Goal: Find specific page/section: Find specific page/section

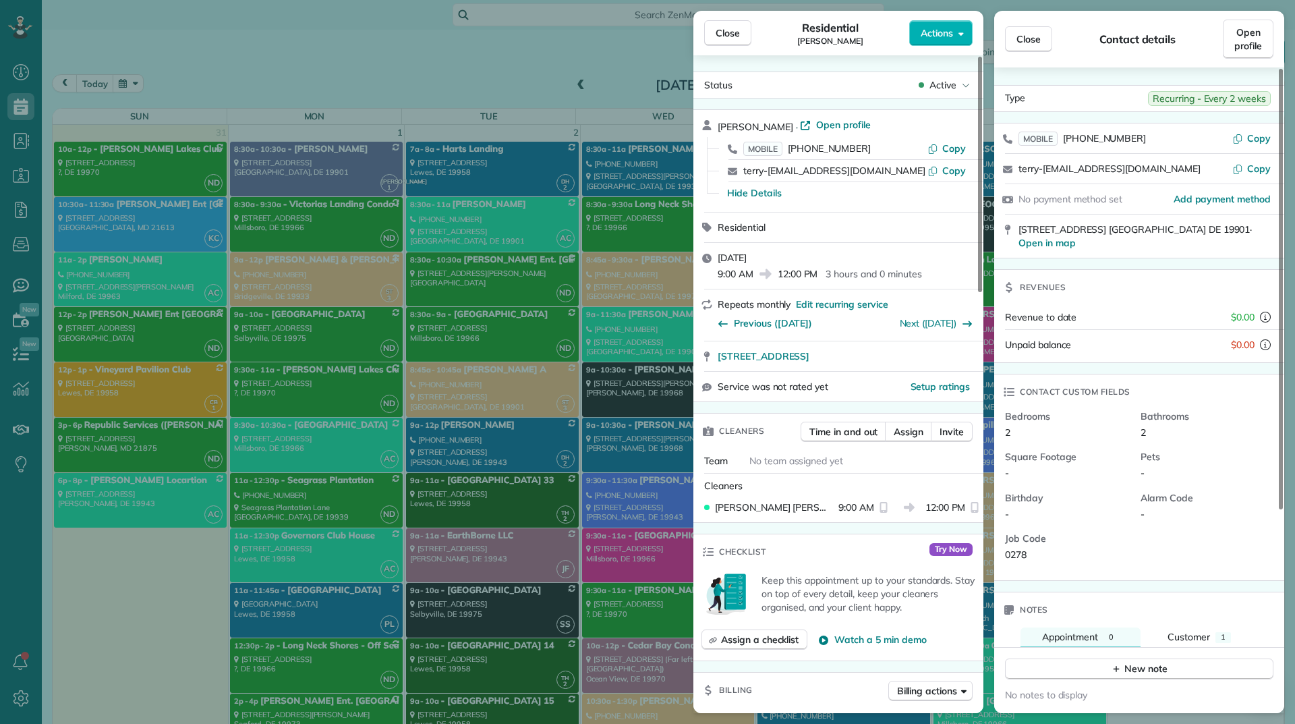
click at [15, 176] on div "Close Residential [PERSON_NAME] Actions Status Active [PERSON_NAME] · Open prof…" at bounding box center [647, 362] width 1295 height 724
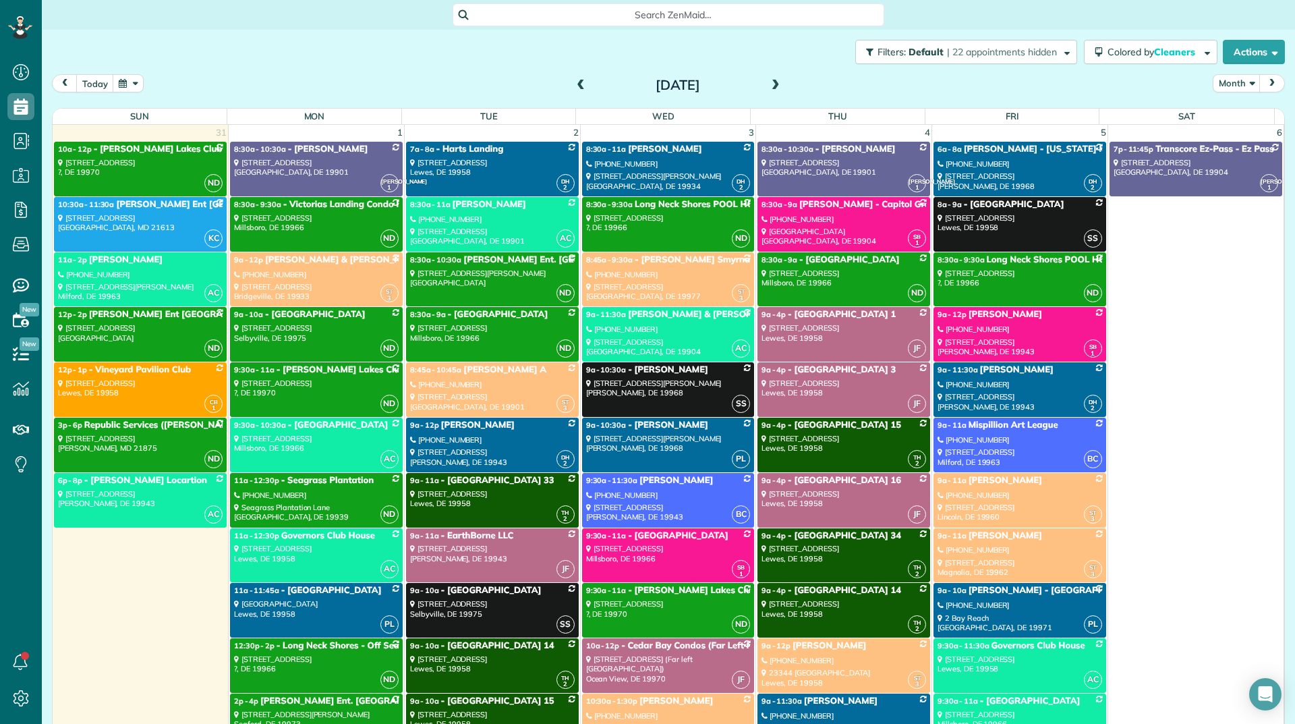
scroll to position [4683, 0]
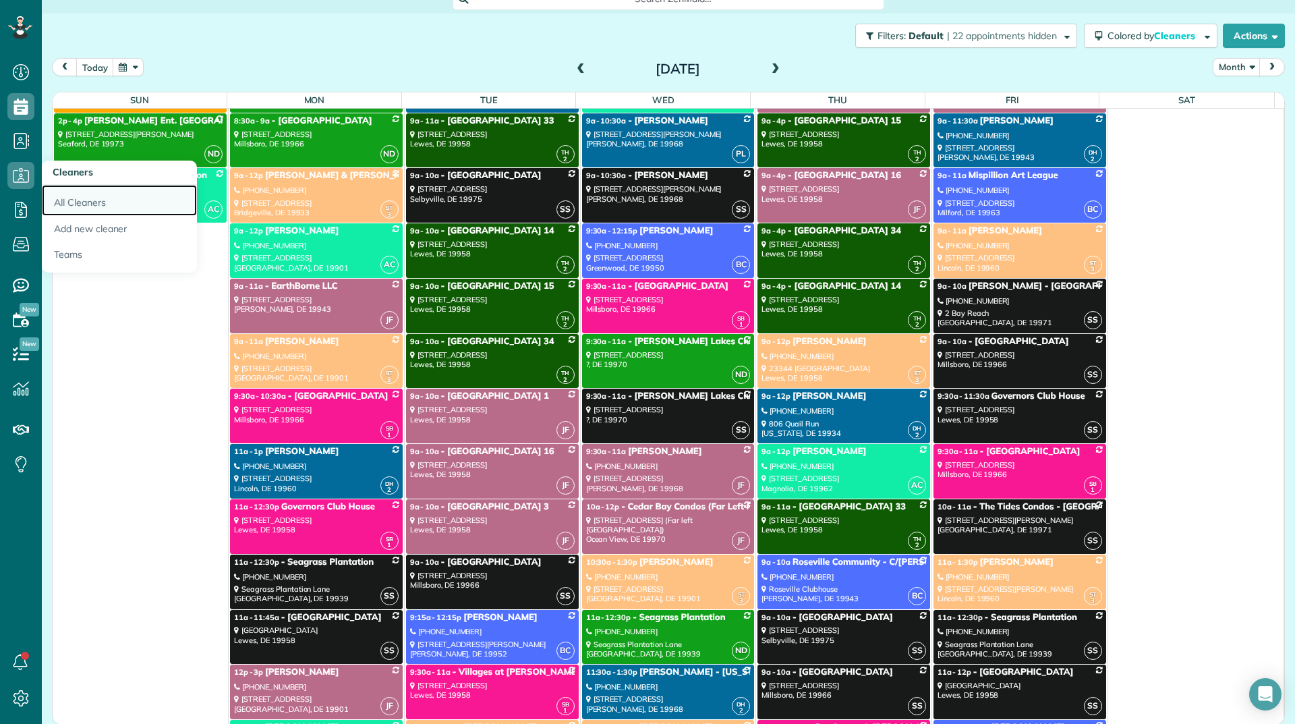
click at [85, 196] on link "All Cleaners" at bounding box center [119, 200] width 155 height 31
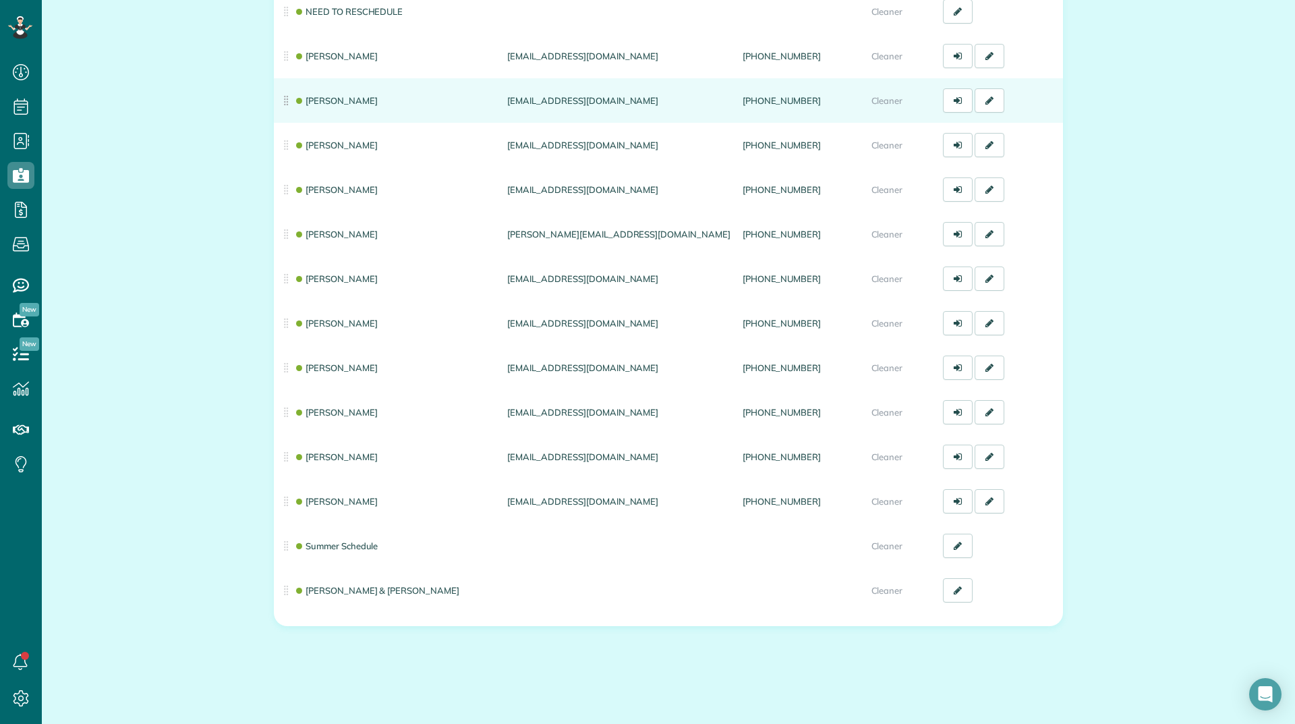
scroll to position [283, 0]
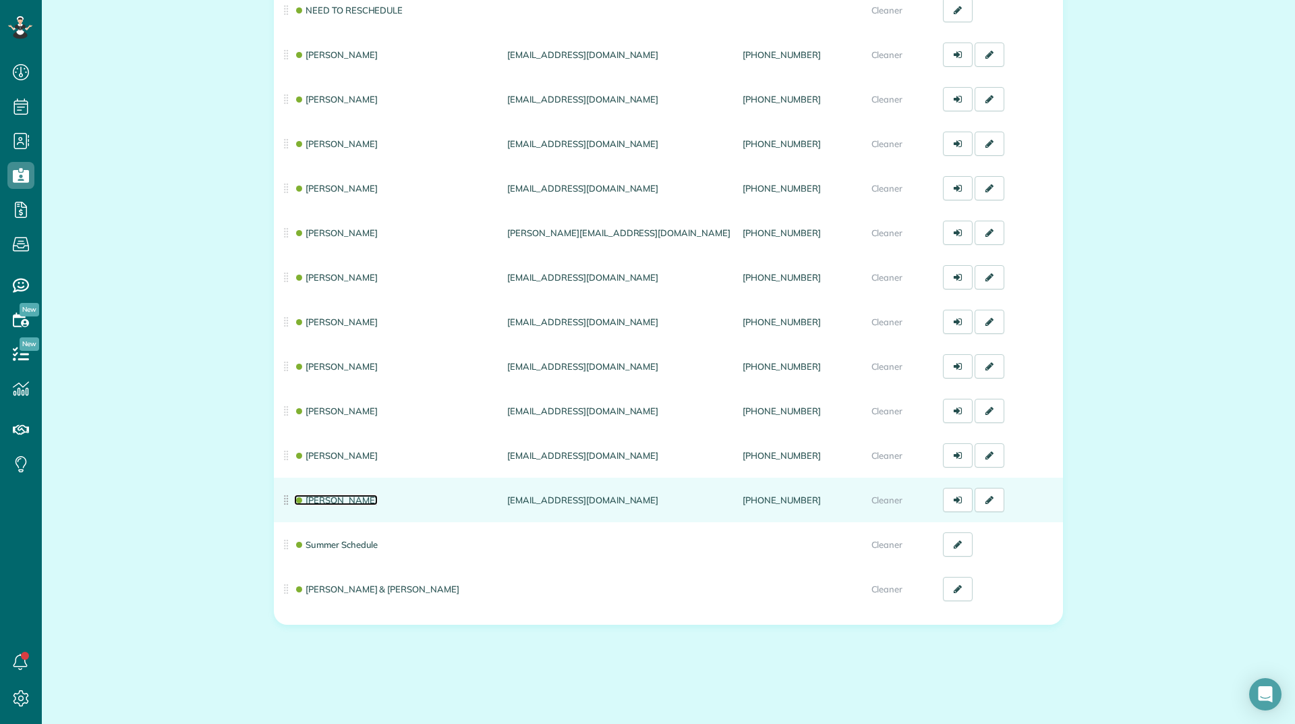
click at [322, 497] on link "Patty Lunn" at bounding box center [336, 500] width 84 height 11
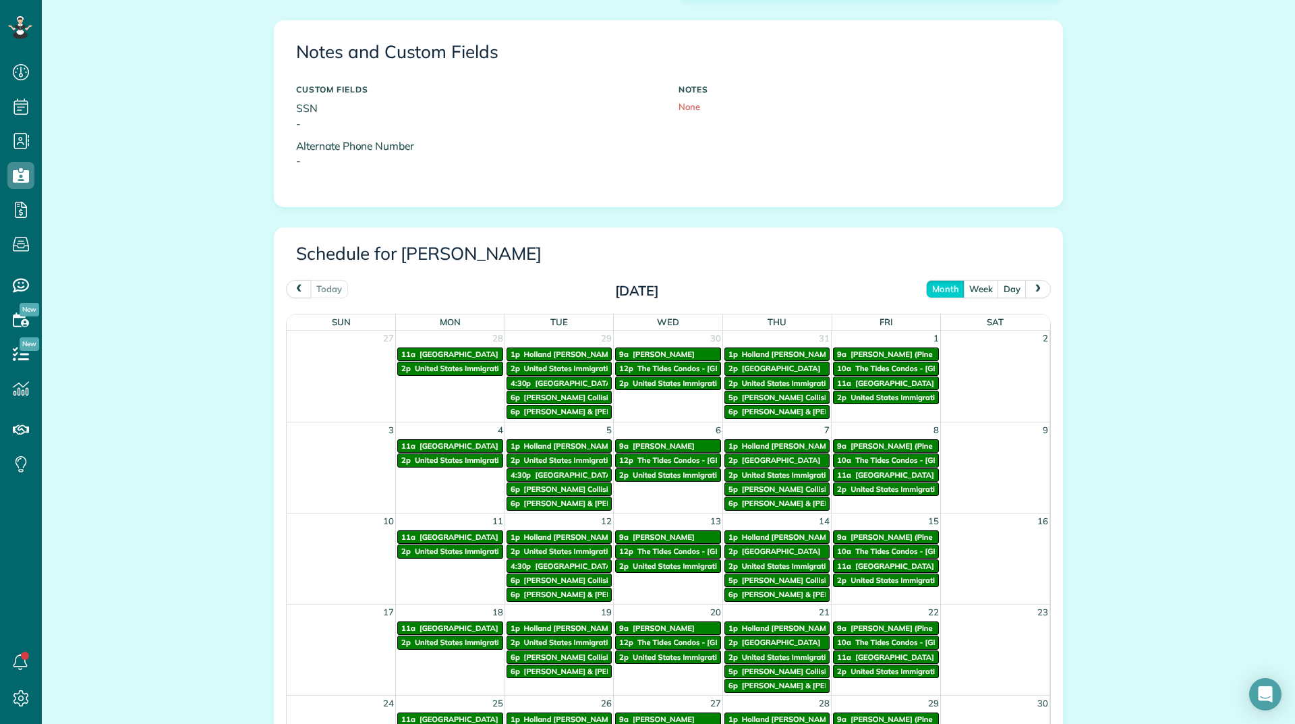
scroll to position [121, 0]
